Goal: Register for event/course: Register for event/course

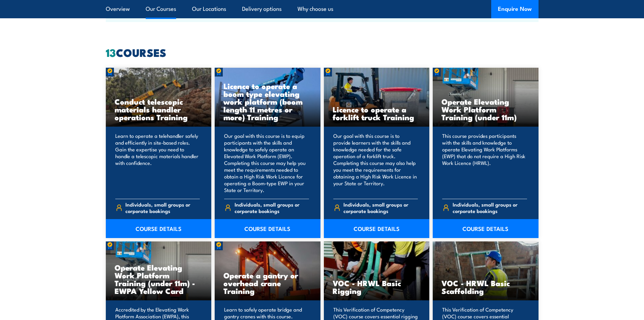
scroll to position [507, 0]
click at [374, 226] on link "COURSE DETAILS" at bounding box center [377, 228] width 106 height 19
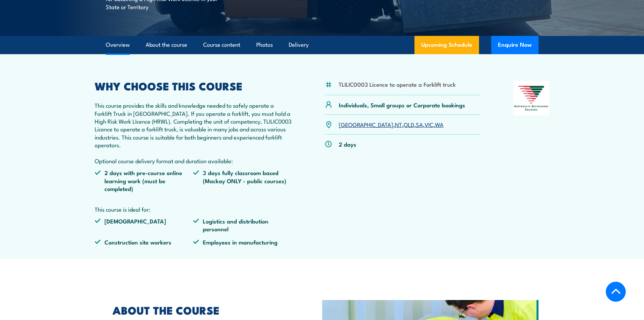
scroll to position [169, 0]
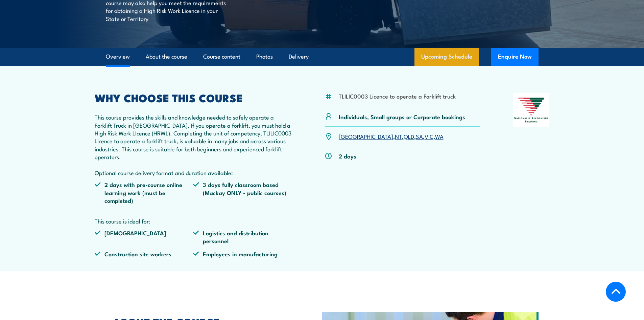
click at [432, 56] on link "Upcoming Schedule" at bounding box center [447, 57] width 65 height 18
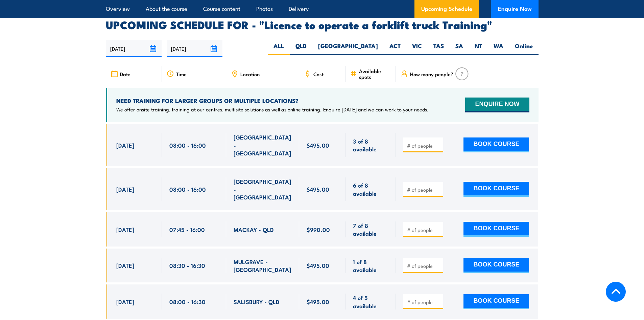
scroll to position [1132, 0]
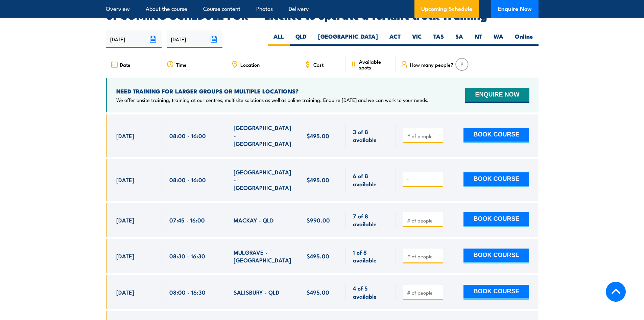
type input "1"
click at [438, 177] on input "1" at bounding box center [424, 180] width 34 height 7
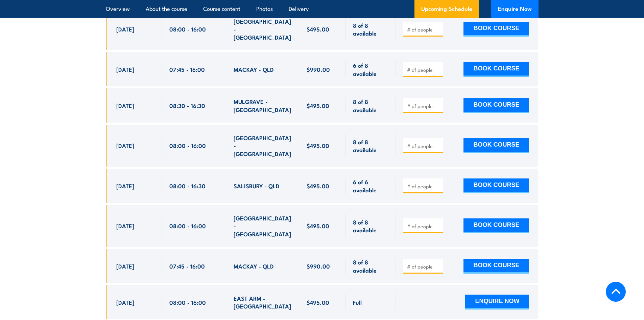
scroll to position [1504, 0]
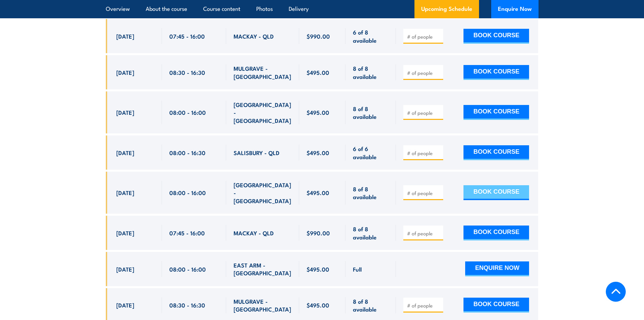
click at [476, 185] on button "BOOK COURSE" at bounding box center [497, 192] width 66 height 15
type input "1"
click at [496, 185] on button "BOOK COURSE" at bounding box center [497, 192] width 66 height 15
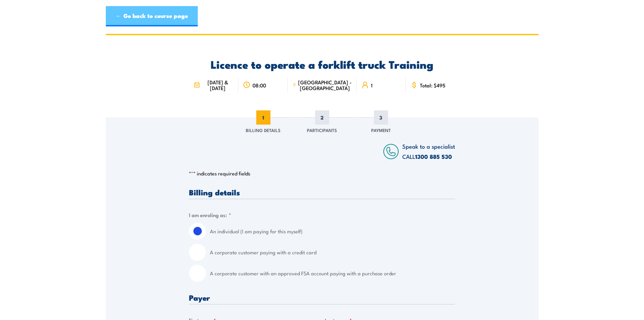
click at [128, 19] on link "← Go back to course page" at bounding box center [152, 16] width 92 height 20
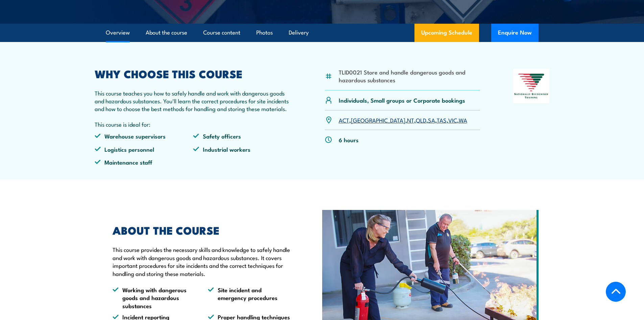
scroll to position [237, 0]
